Goal: Task Accomplishment & Management: Use online tool/utility

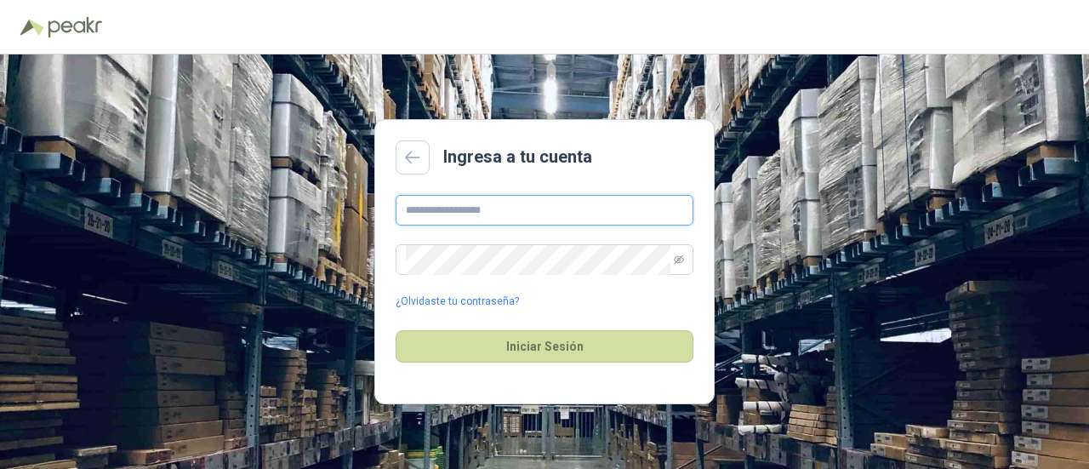
type input "**********"
click at [488, 326] on div "Iniciar Sesión" at bounding box center [545, 346] width 298 height 73
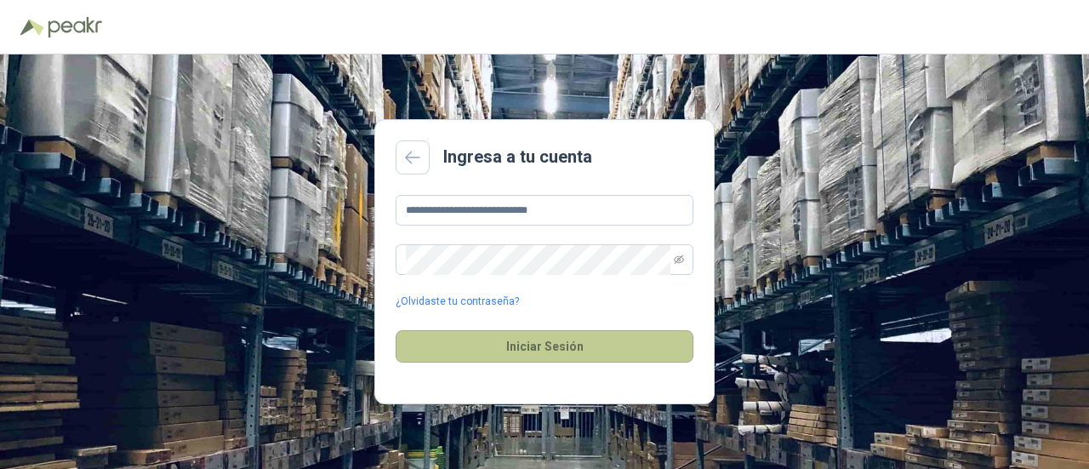
click at [544, 353] on button "Iniciar Sesión" at bounding box center [545, 346] width 298 height 32
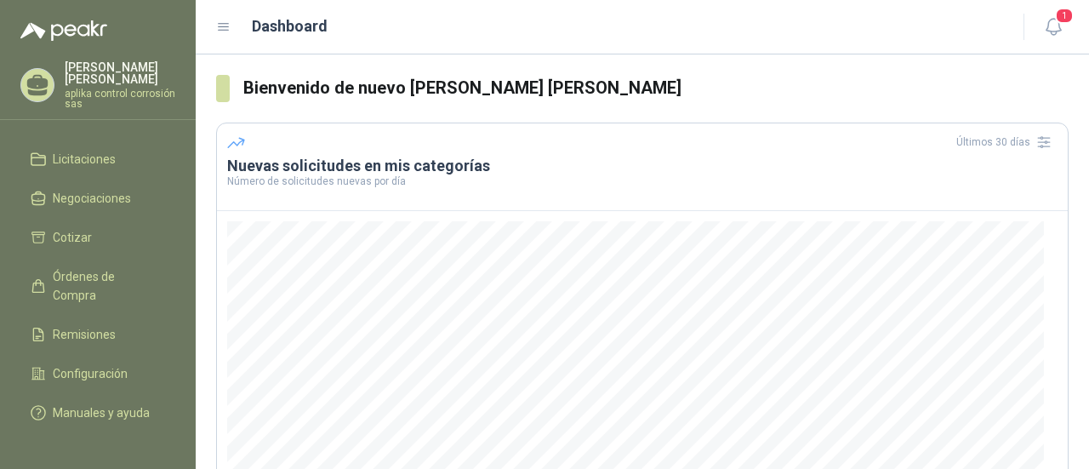
scroll to position [179, 0]
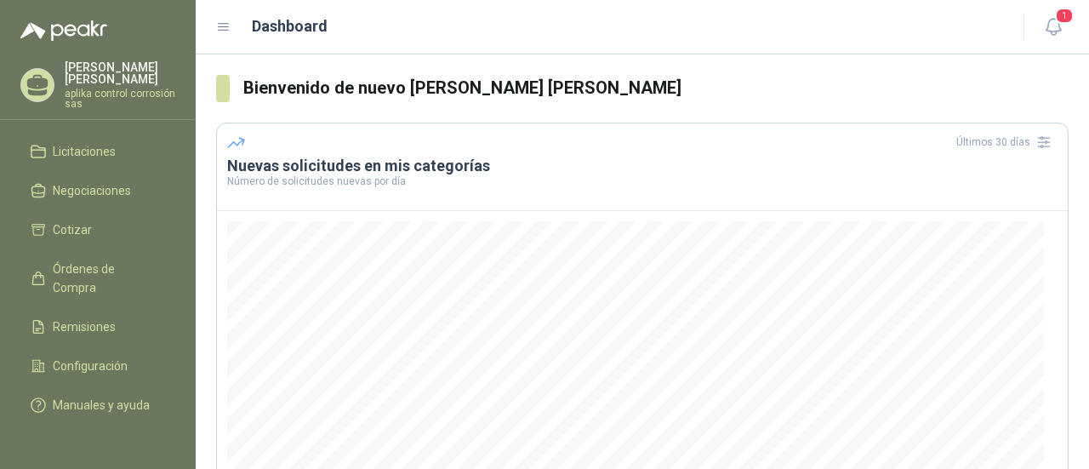
click at [214, 16] on header "Dashboard 1" at bounding box center [642, 27] width 893 height 54
click at [238, 40] on header "Dashboard 1" at bounding box center [642, 27] width 893 height 54
click at [233, 35] on div "Dashboard" at bounding box center [609, 26] width 787 height 24
click at [226, 31] on icon at bounding box center [223, 27] width 15 height 15
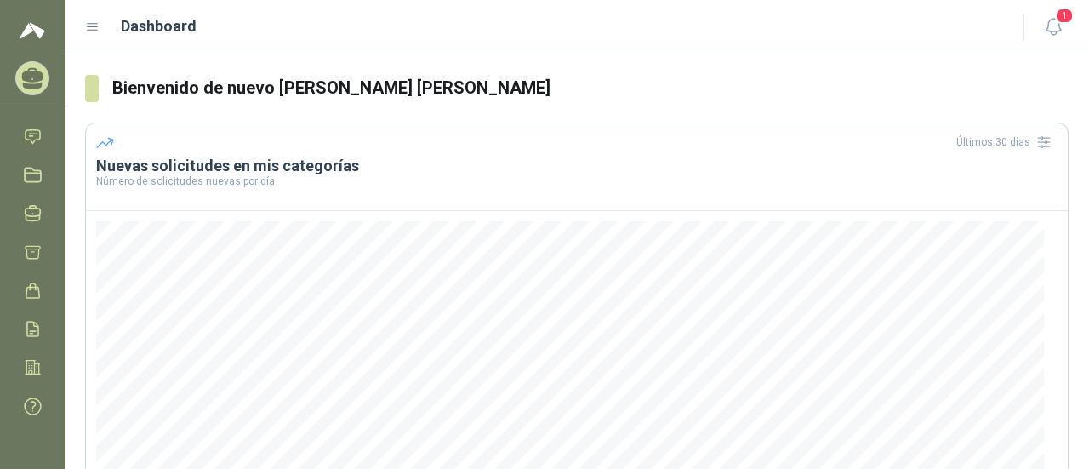
click at [88, 34] on icon at bounding box center [92, 27] width 15 height 15
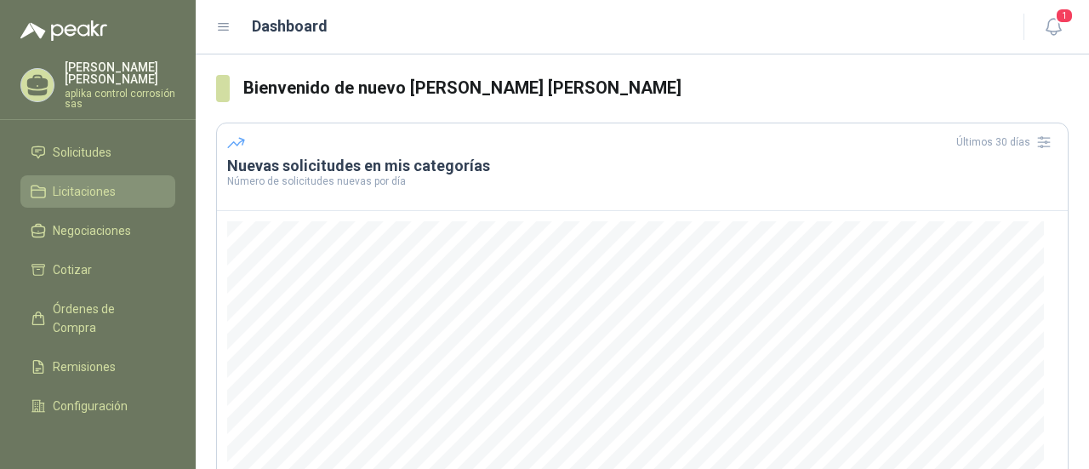
click at [77, 189] on span "Licitaciones" at bounding box center [84, 191] width 63 height 19
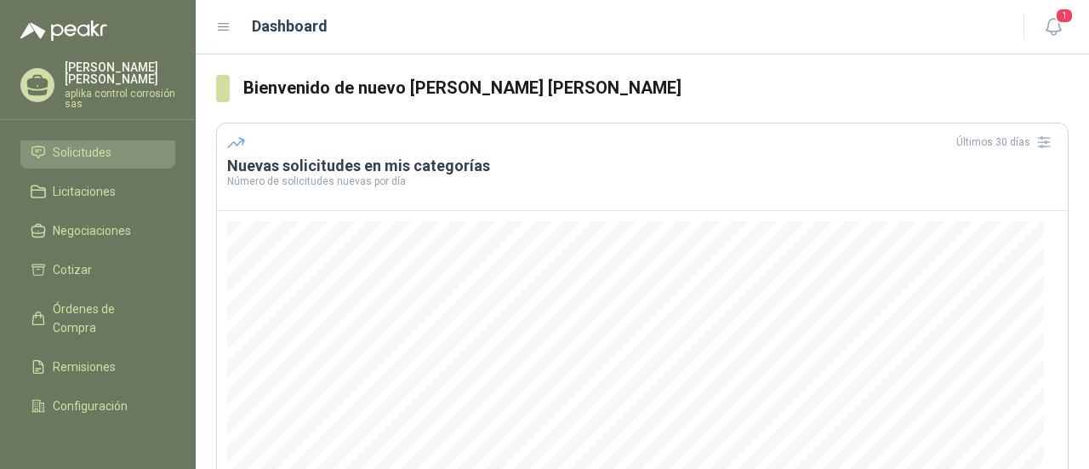
click at [90, 143] on span "Solicitudes" at bounding box center [82, 152] width 59 height 19
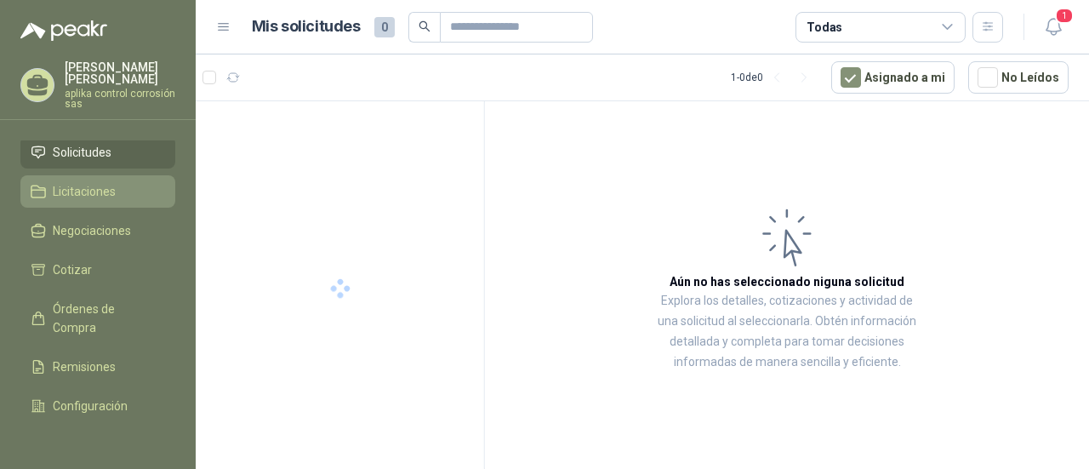
click at [40, 185] on icon at bounding box center [38, 191] width 15 height 15
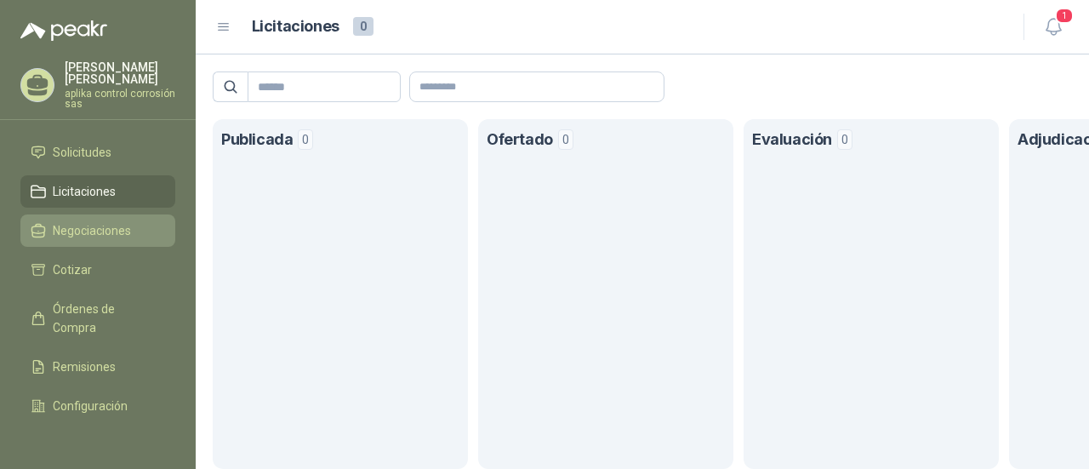
click at [75, 225] on span "Negociaciones" at bounding box center [92, 230] width 78 height 19
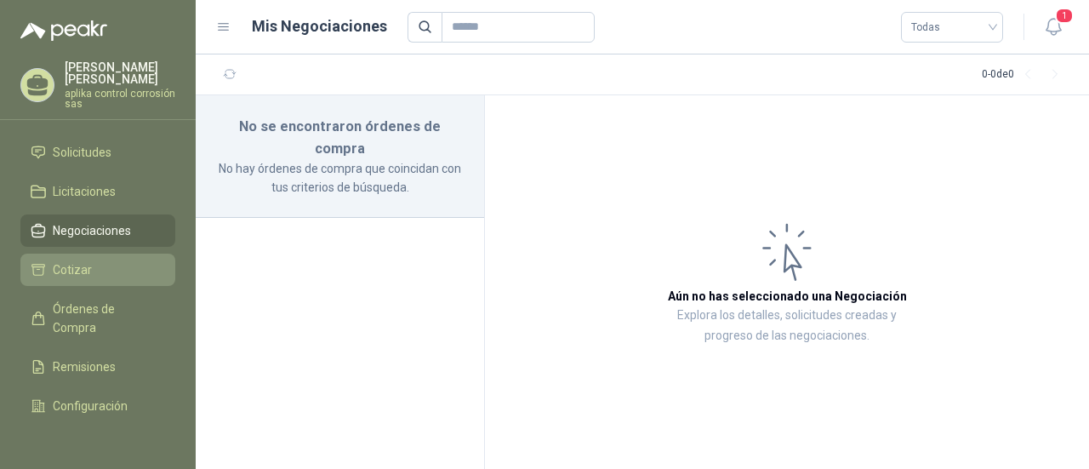
click at [71, 266] on span "Cotizar" at bounding box center [72, 269] width 39 height 19
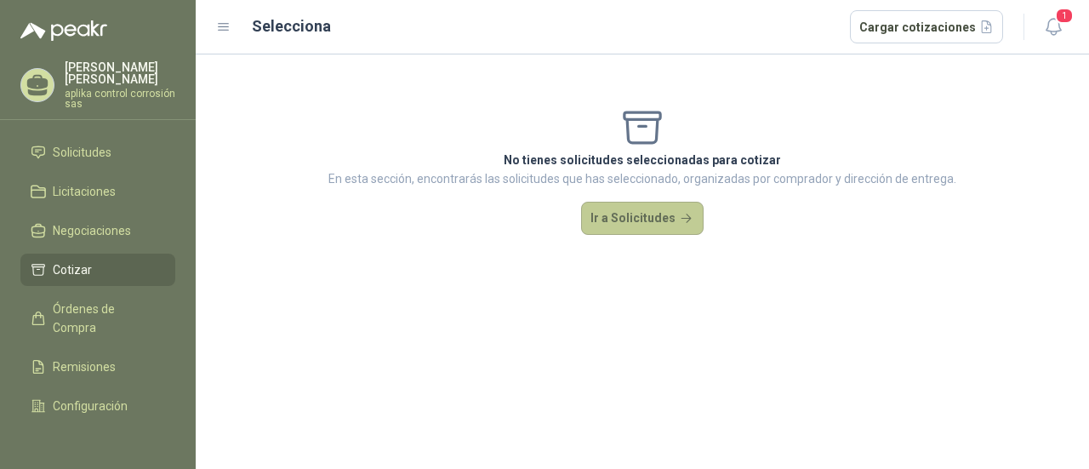
click at [653, 212] on button "Ir a Solicitudes" at bounding box center [642, 219] width 122 height 34
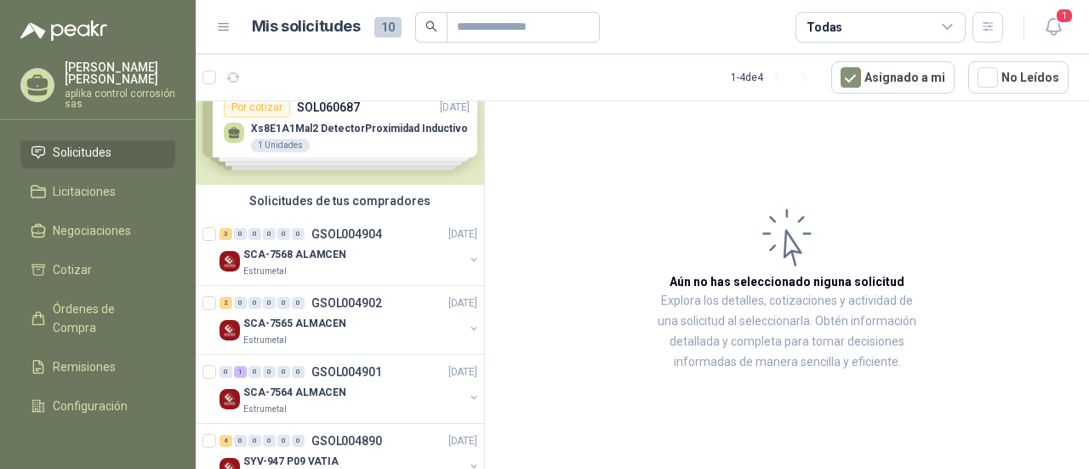
scroll to position [80, 0]
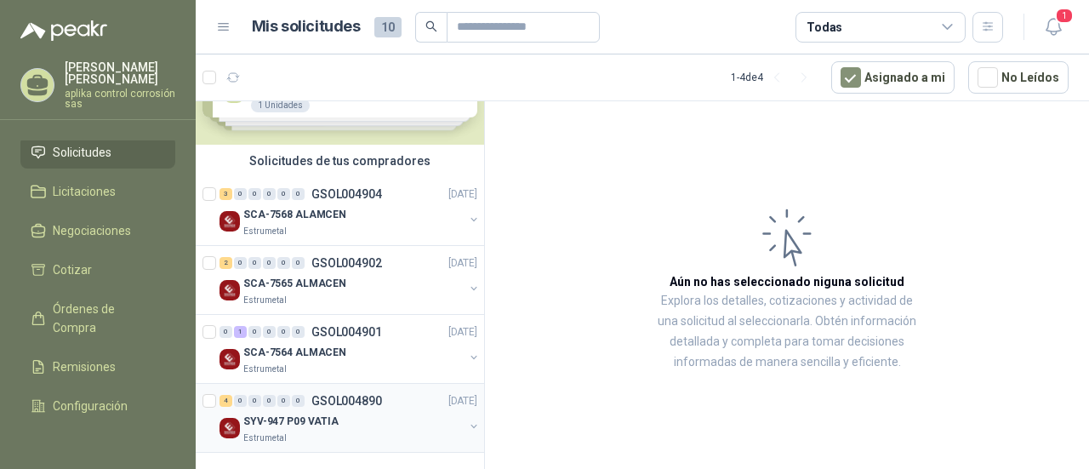
click at [403, 411] on div "SYV-947 P09 VATIA" at bounding box center [353, 421] width 220 height 20
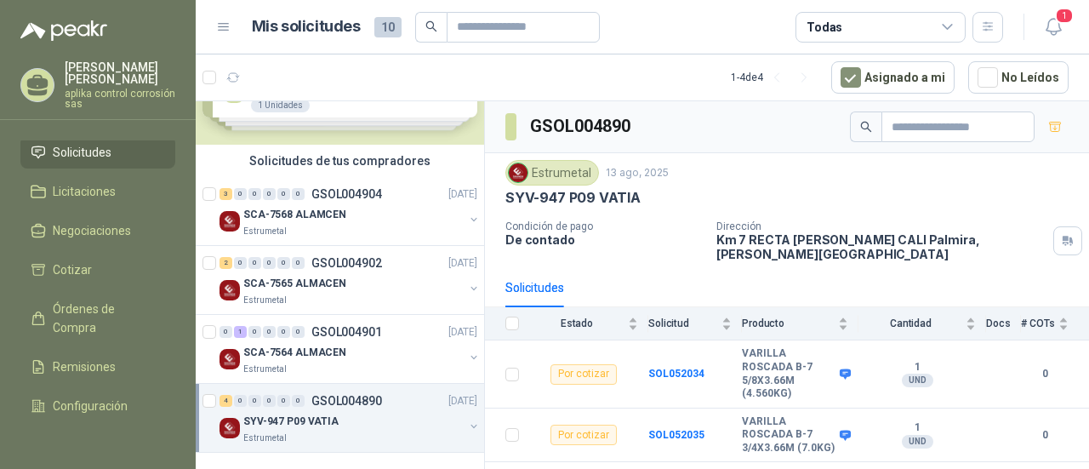
click at [650, 242] on p "De contado" at bounding box center [603, 239] width 197 height 14
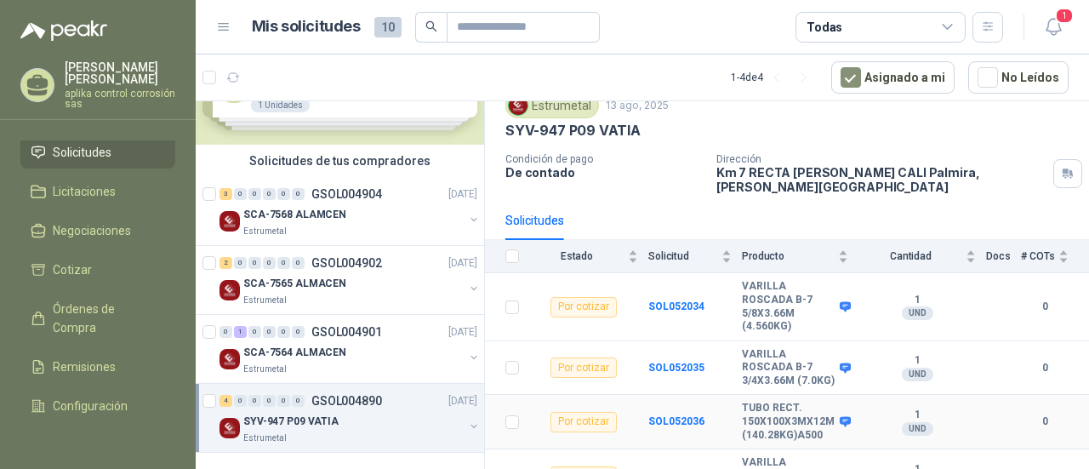
scroll to position [33, 0]
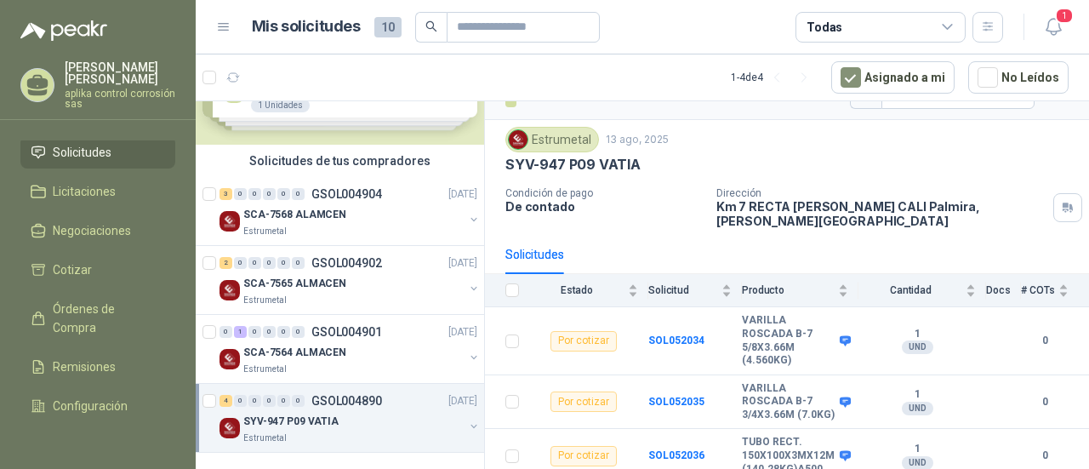
click at [467, 422] on button "button" at bounding box center [474, 426] width 14 height 14
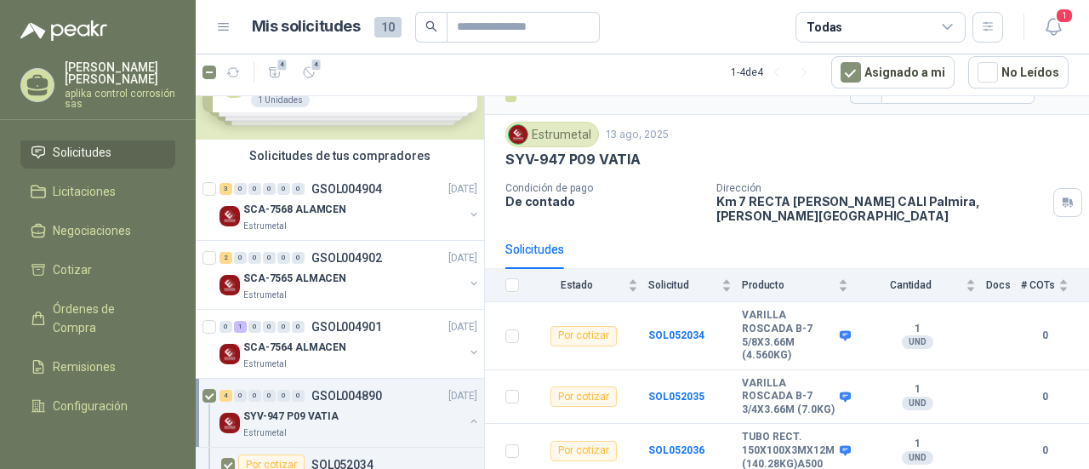
scroll to position [42, 0]
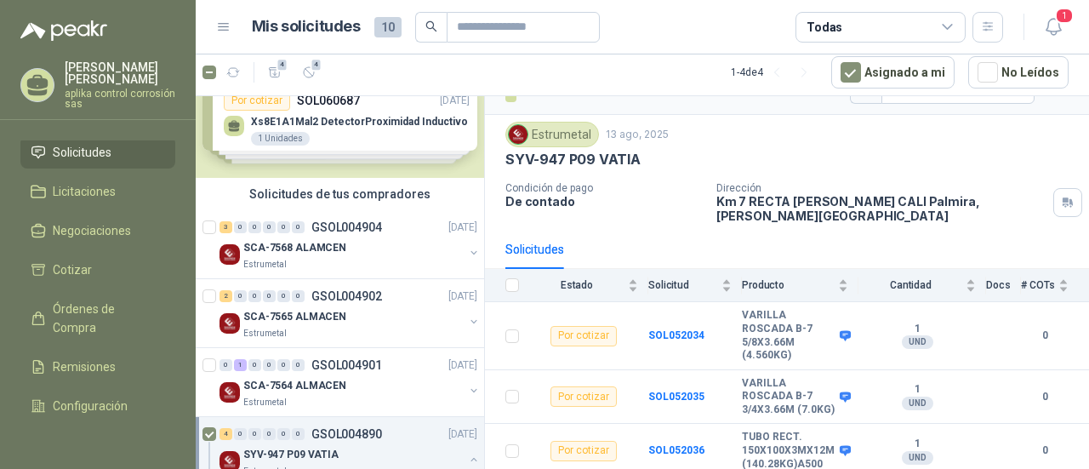
click at [356, 117] on div "Solicitudes de nuevos compradores Por cotizar SOL060687 [DATE] Xs8E1A1Mal2 Dete…" at bounding box center [340, 115] width 288 height 123
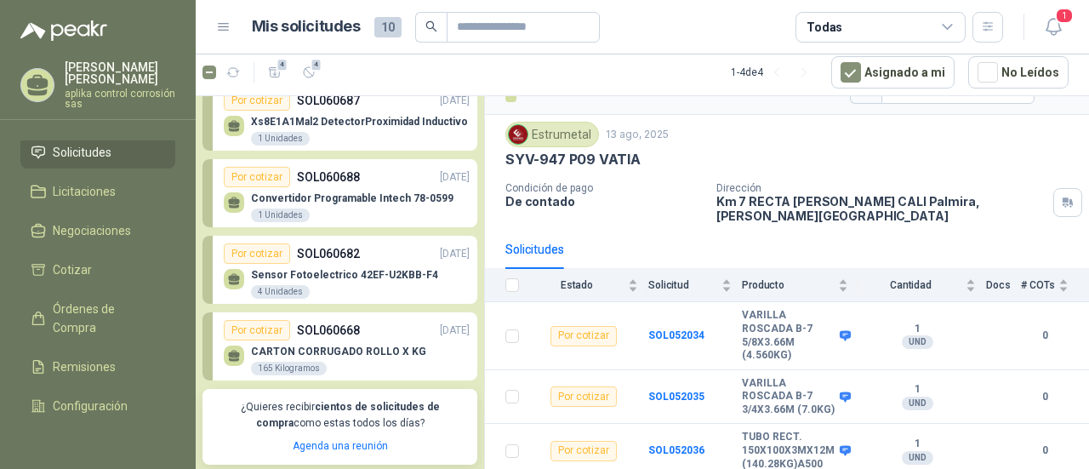
click at [416, 113] on div "Xs8E1A1Mal2 DetectorProximidad Inductivo 1 Unidades" at bounding box center [347, 129] width 246 height 36
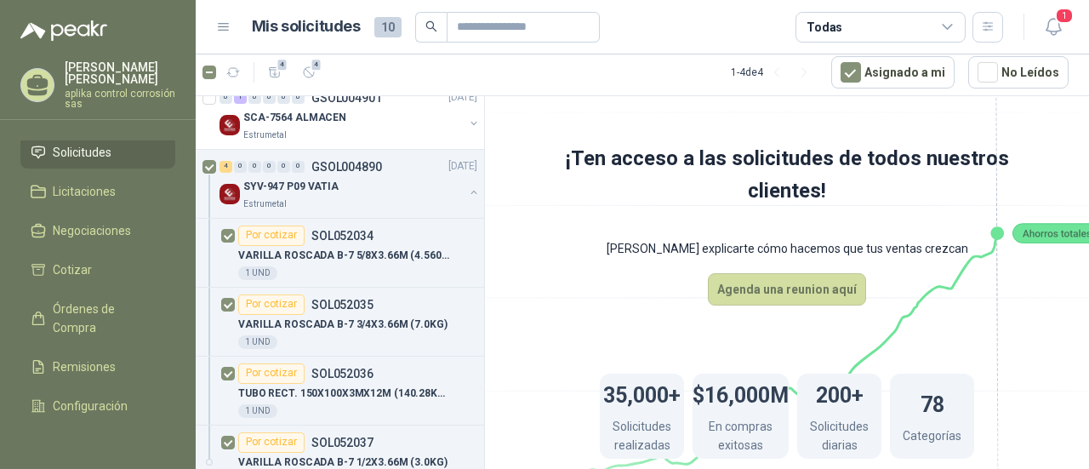
scroll to position [601, 0]
click at [467, 191] on button "button" at bounding box center [474, 194] width 14 height 14
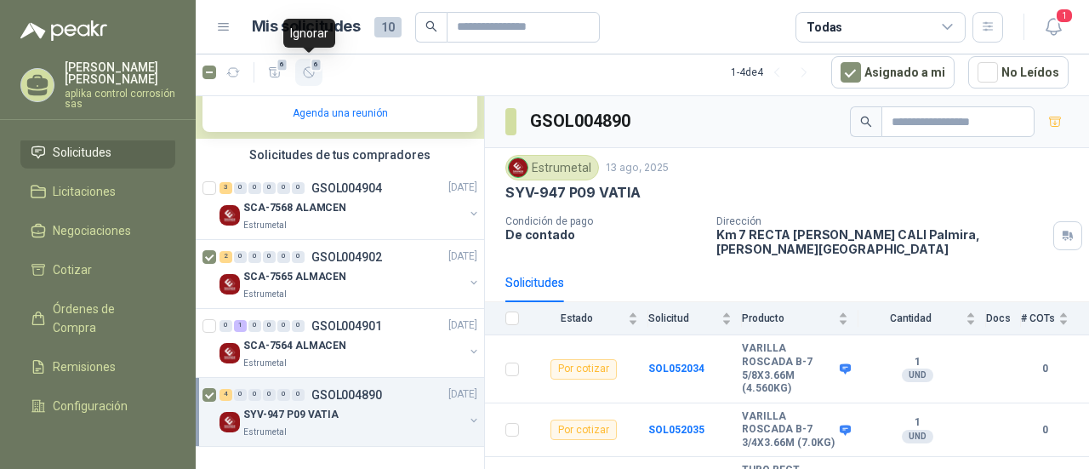
click at [318, 68] on span "6" at bounding box center [316, 65] width 12 height 14
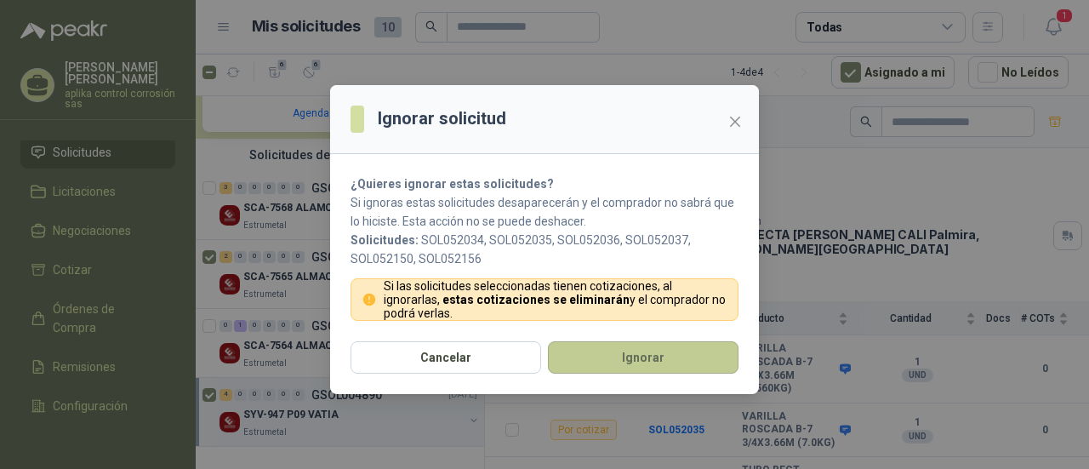
click at [622, 358] on button "Ignorar" at bounding box center [643, 357] width 191 height 32
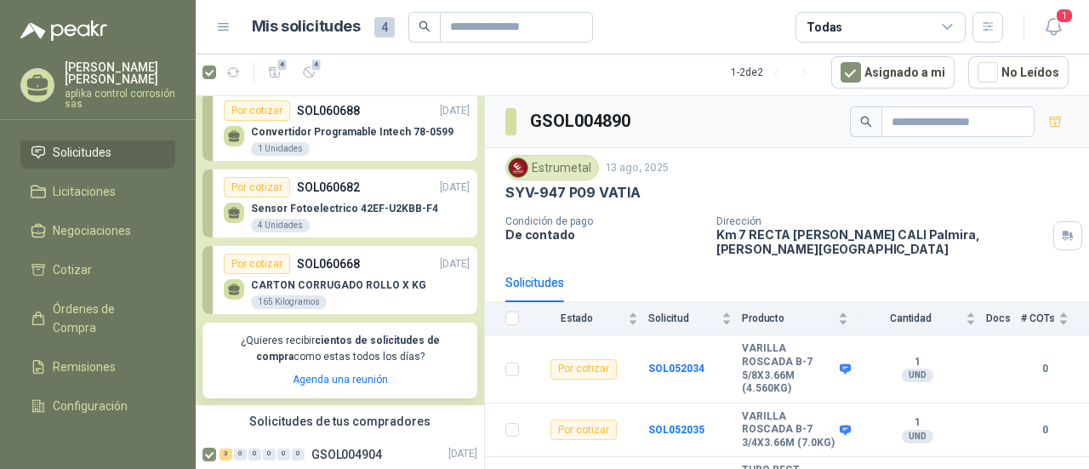
scroll to position [236, 0]
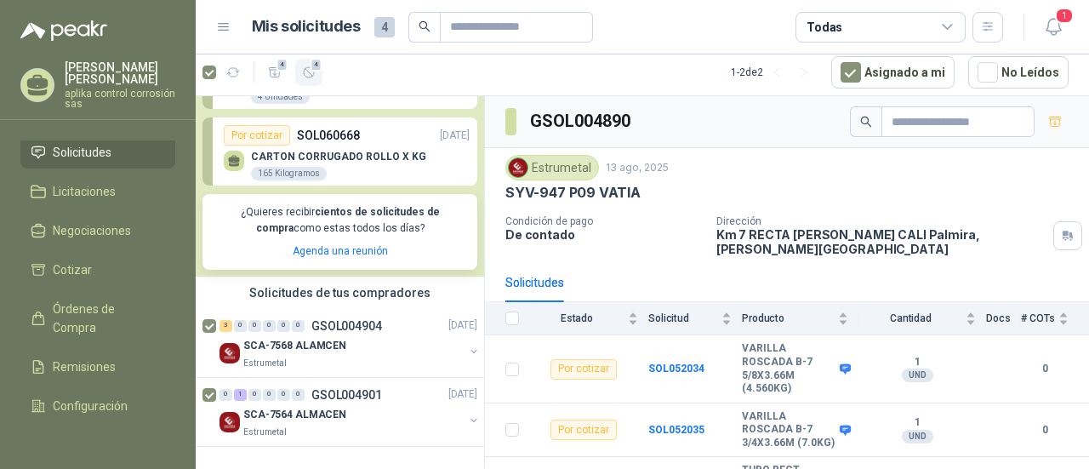
click at [306, 73] on icon "button" at bounding box center [309, 72] width 14 height 14
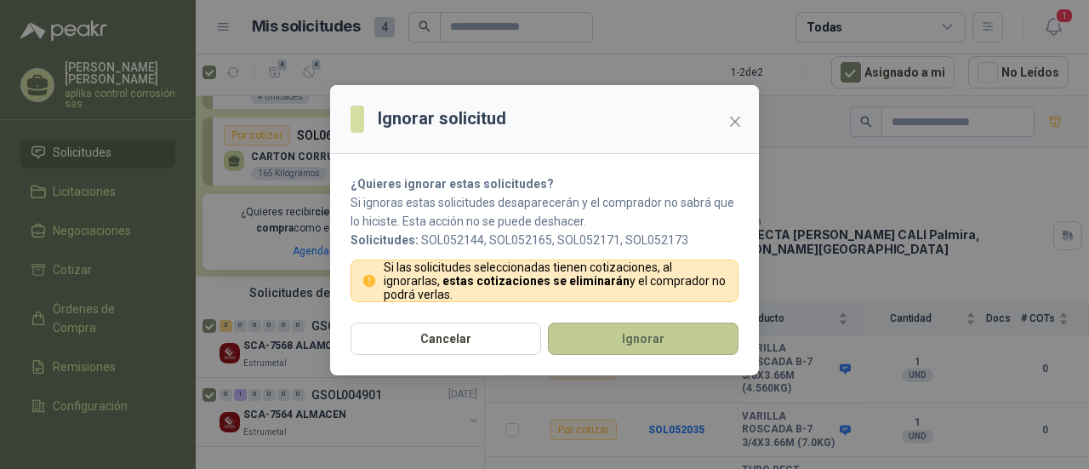
click at [667, 342] on button "Ignorar" at bounding box center [643, 338] width 191 height 32
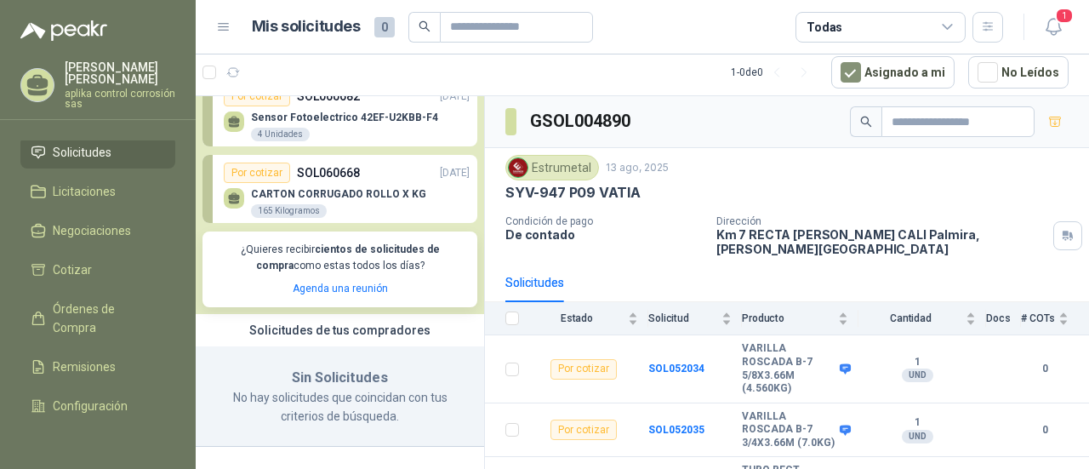
scroll to position [200, 0]
click at [255, 261] on p "¿Quieres recibir cientos de solicitudes de compra como estas todos los días?" at bounding box center [340, 257] width 254 height 32
click at [332, 187] on p "CARTON CORRUGADO ROLLO X KG" at bounding box center [338, 193] width 175 height 12
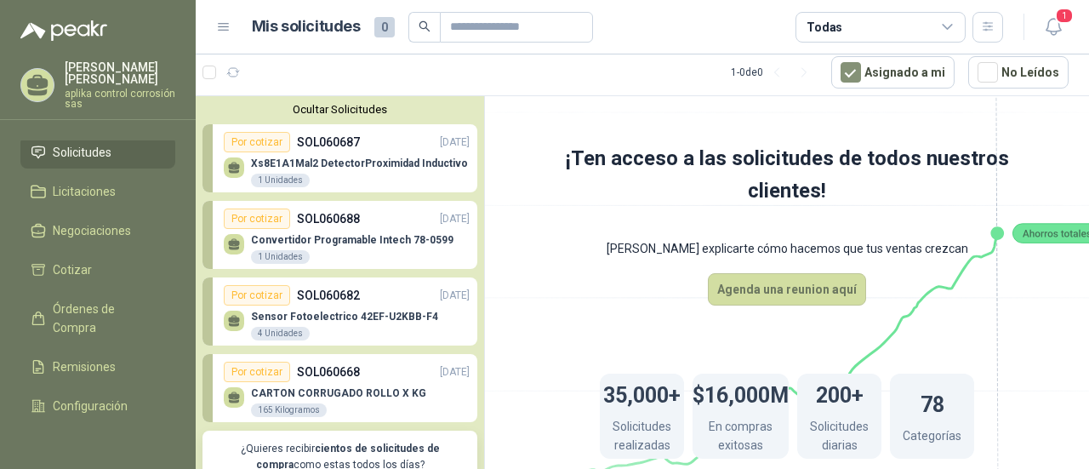
click at [698, 43] on header "Mis solicitudes 0 Todas 1" at bounding box center [642, 27] width 893 height 54
